Goal: Task Accomplishment & Management: Use online tool/utility

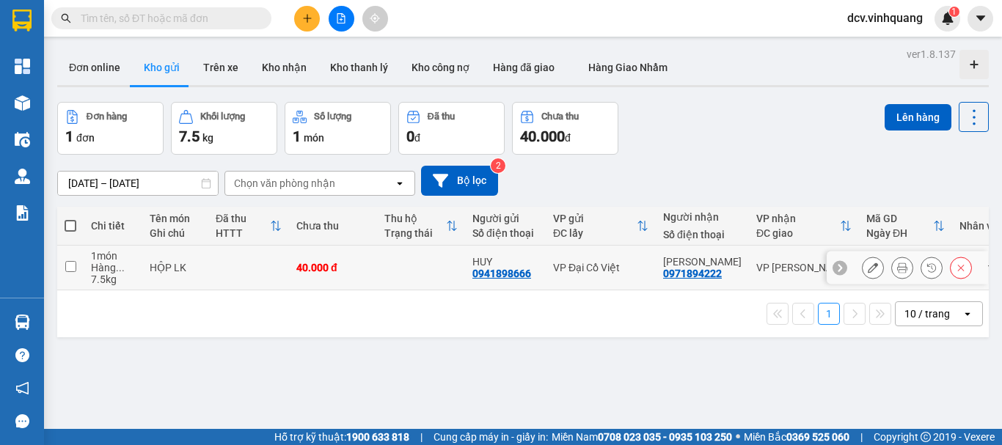
click at [583, 267] on div "VP Đại Cồ Việt" at bounding box center [600, 268] width 95 height 12
checkbox input "true"
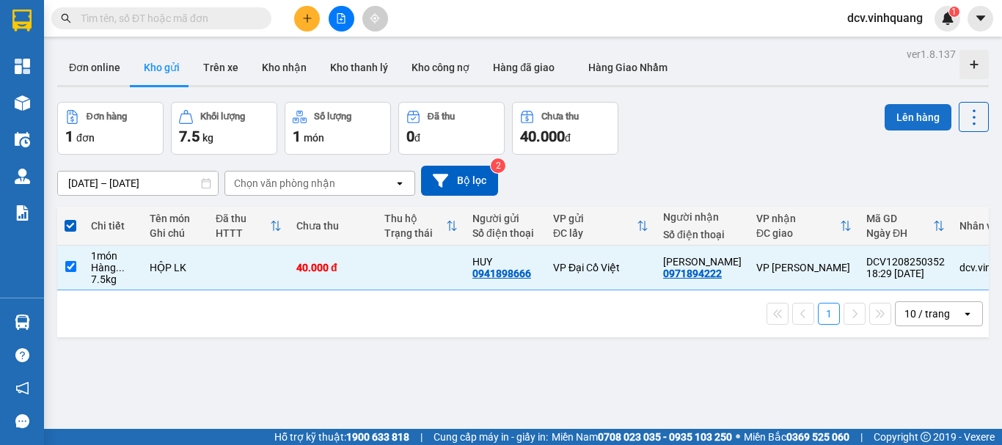
click at [905, 116] on button "Lên hàng" at bounding box center [917, 117] width 67 height 26
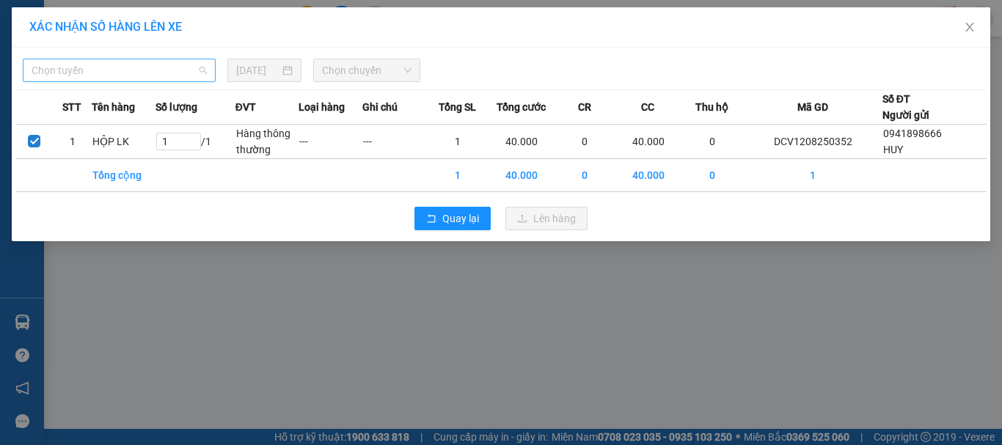
click at [129, 68] on span "Chọn tuyến" at bounding box center [119, 70] width 175 height 22
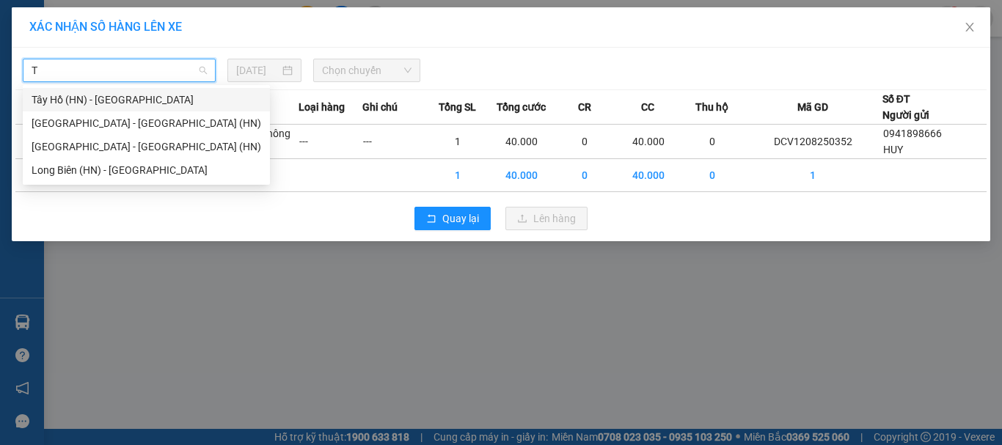
type input "TH"
click at [127, 98] on div "Tây Hồ (HN) - [GEOGRAPHIC_DATA]" at bounding box center [146, 100] width 229 height 16
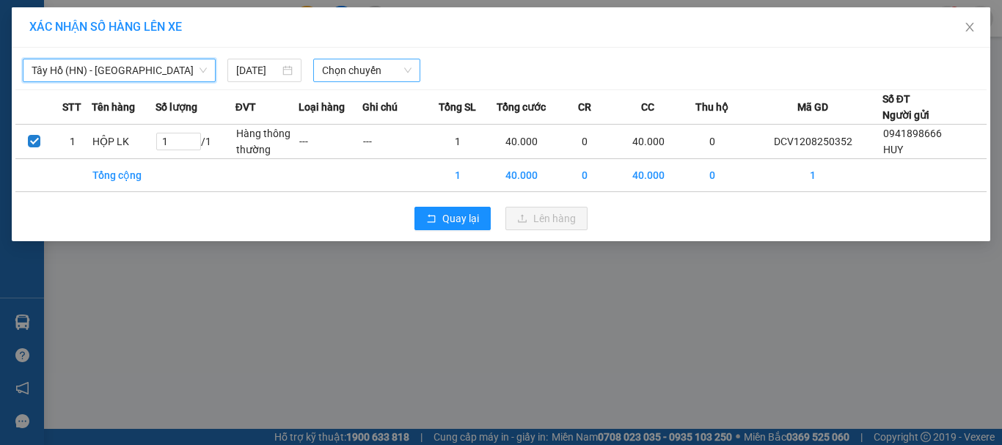
click at [360, 73] on span "Chọn chuyến" at bounding box center [367, 70] width 90 height 22
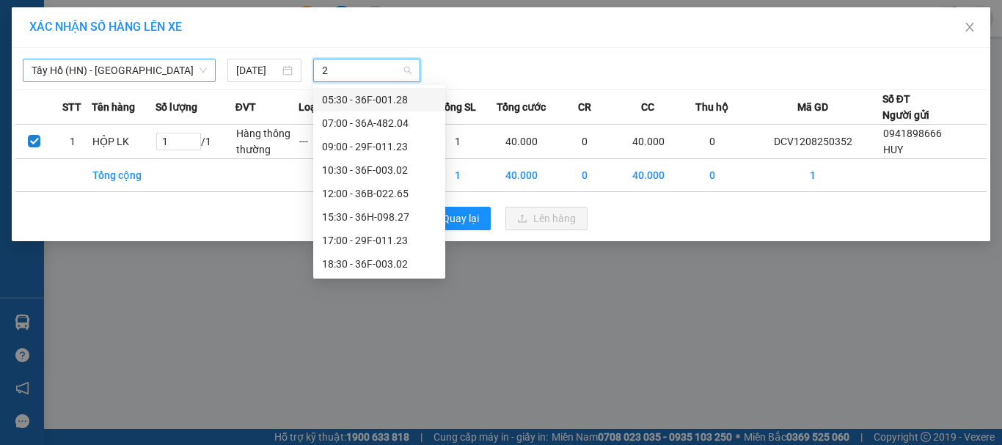
type input "20"
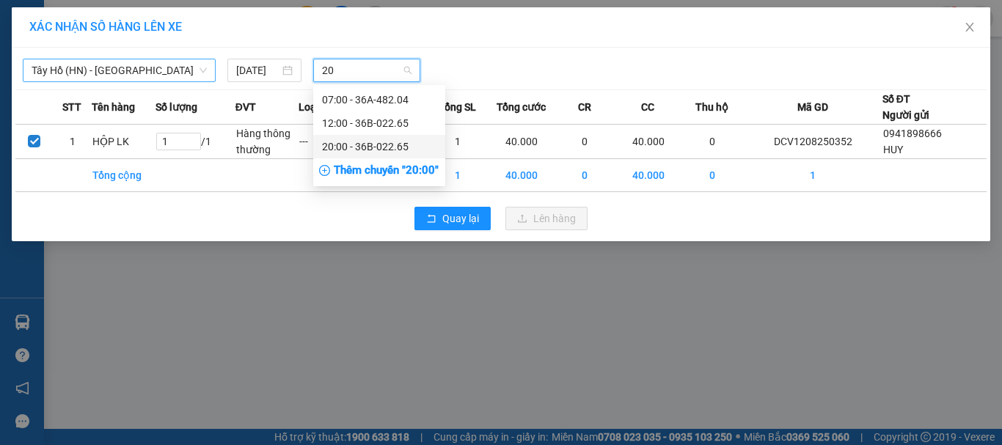
click at [397, 147] on div "20:00 - 36B-022.65" at bounding box center [379, 147] width 114 height 16
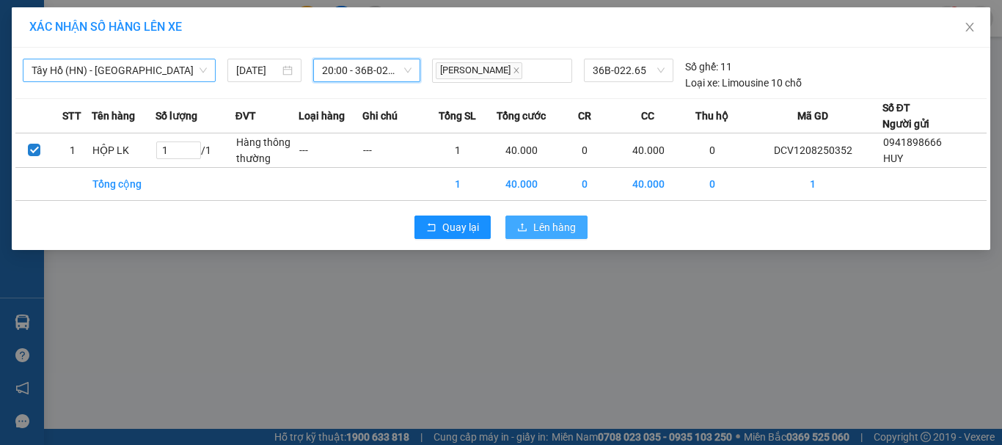
click at [559, 230] on span "Lên hàng" at bounding box center [554, 227] width 43 height 16
